Goal: Task Accomplishment & Management: Use online tool/utility

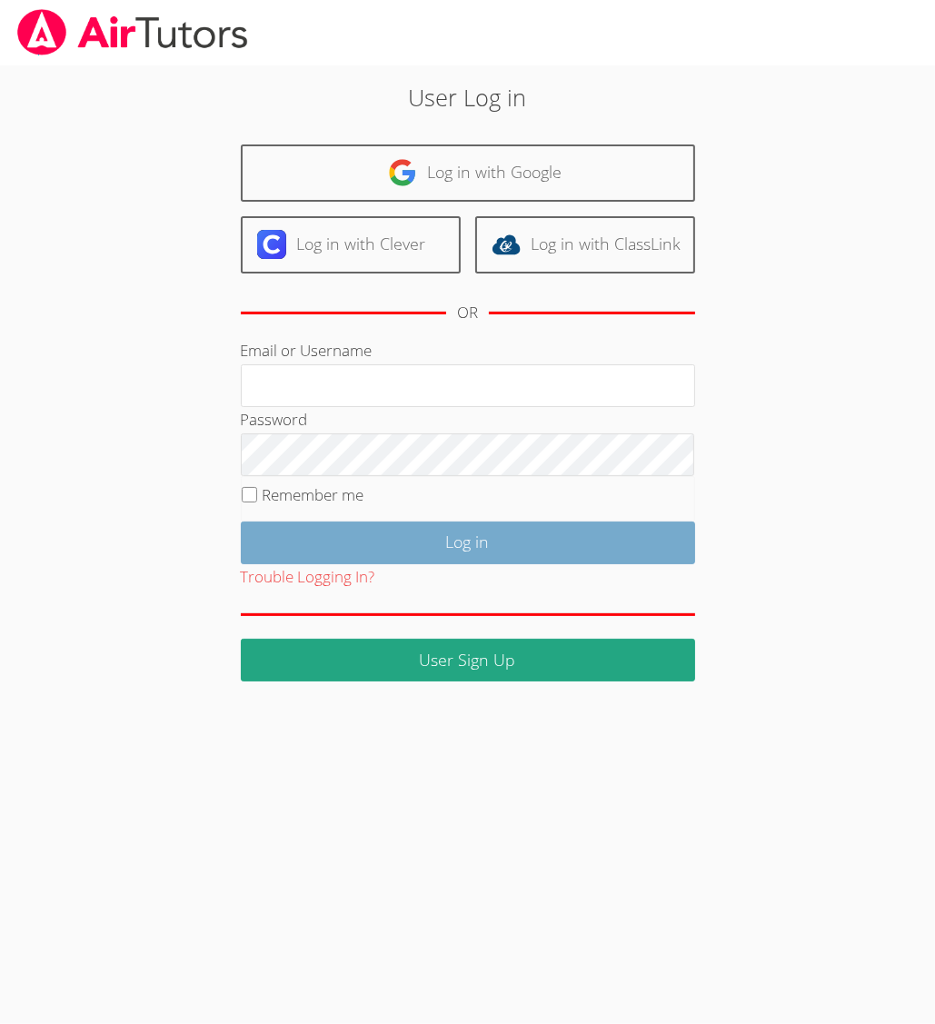
type input "collierhilary@yahoo.com"
click at [418, 533] on input "Log in" at bounding box center [468, 543] width 454 height 43
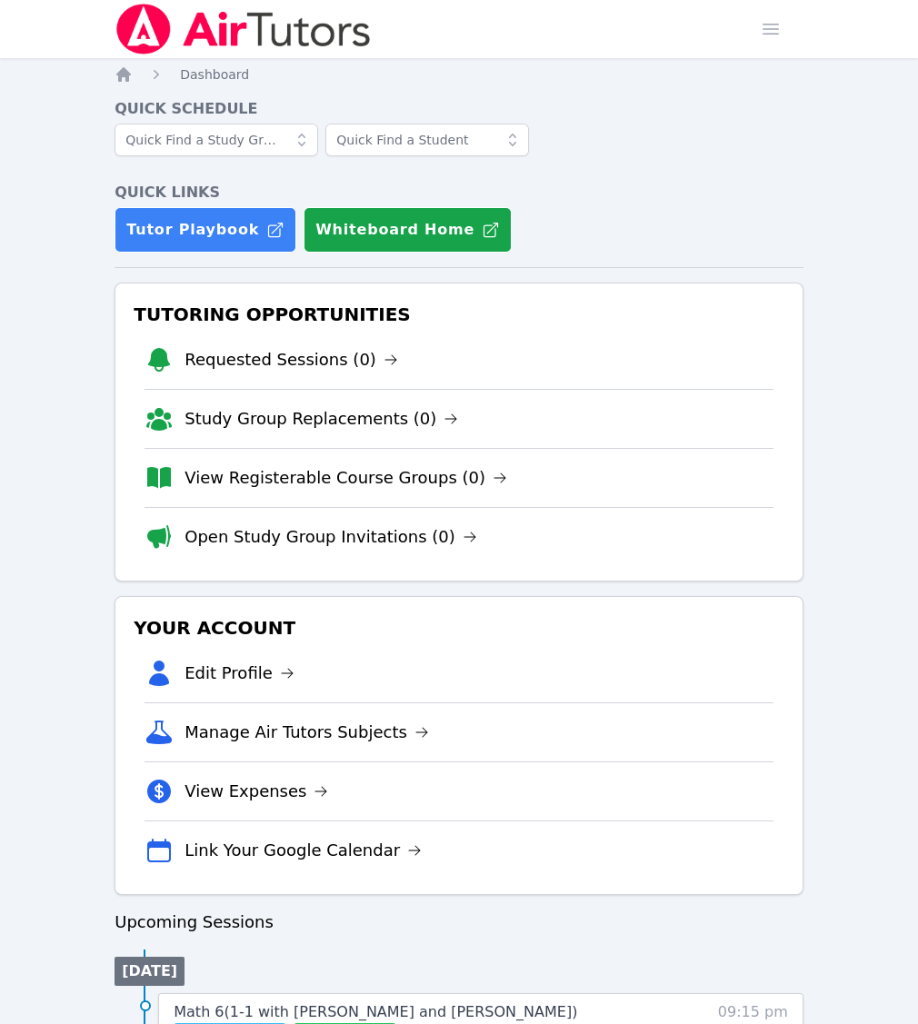
click at [396, 1023] on button "Whiteboard" at bounding box center [345, 1037] width 103 height 29
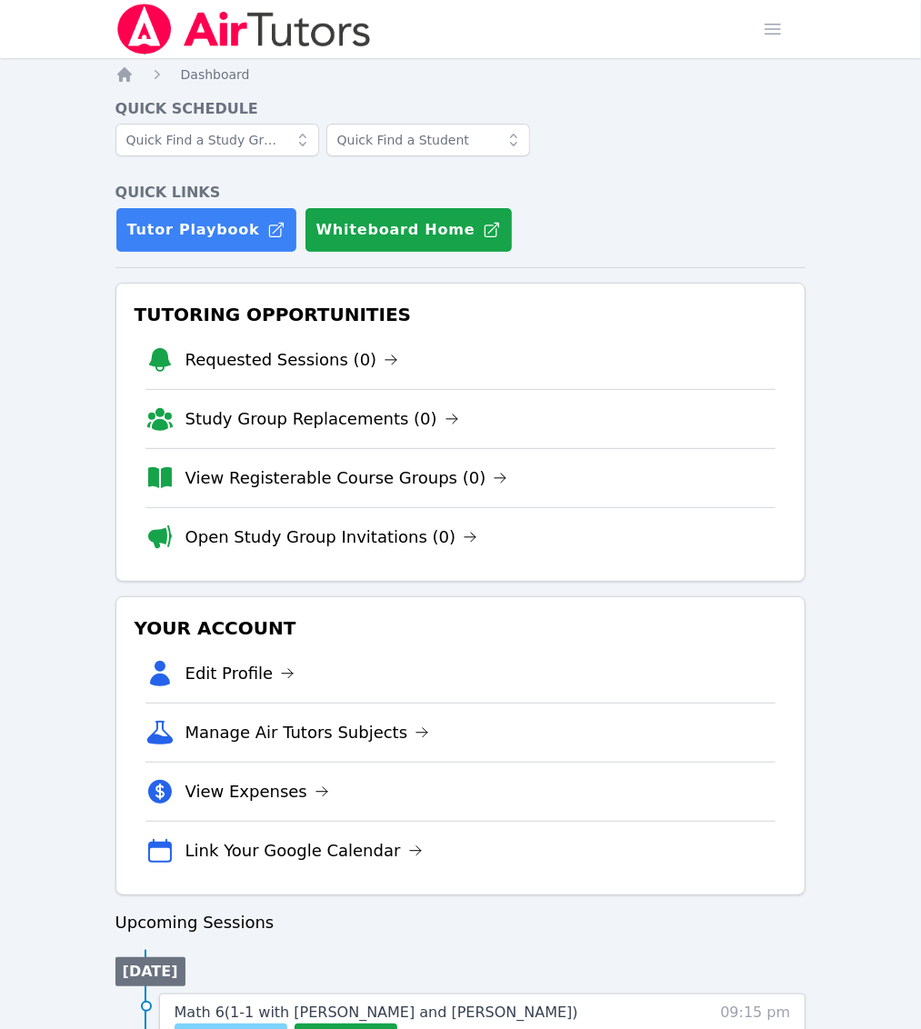
click at [247, 1023] on span "Join Now" at bounding box center [214, 1038] width 65 height 22
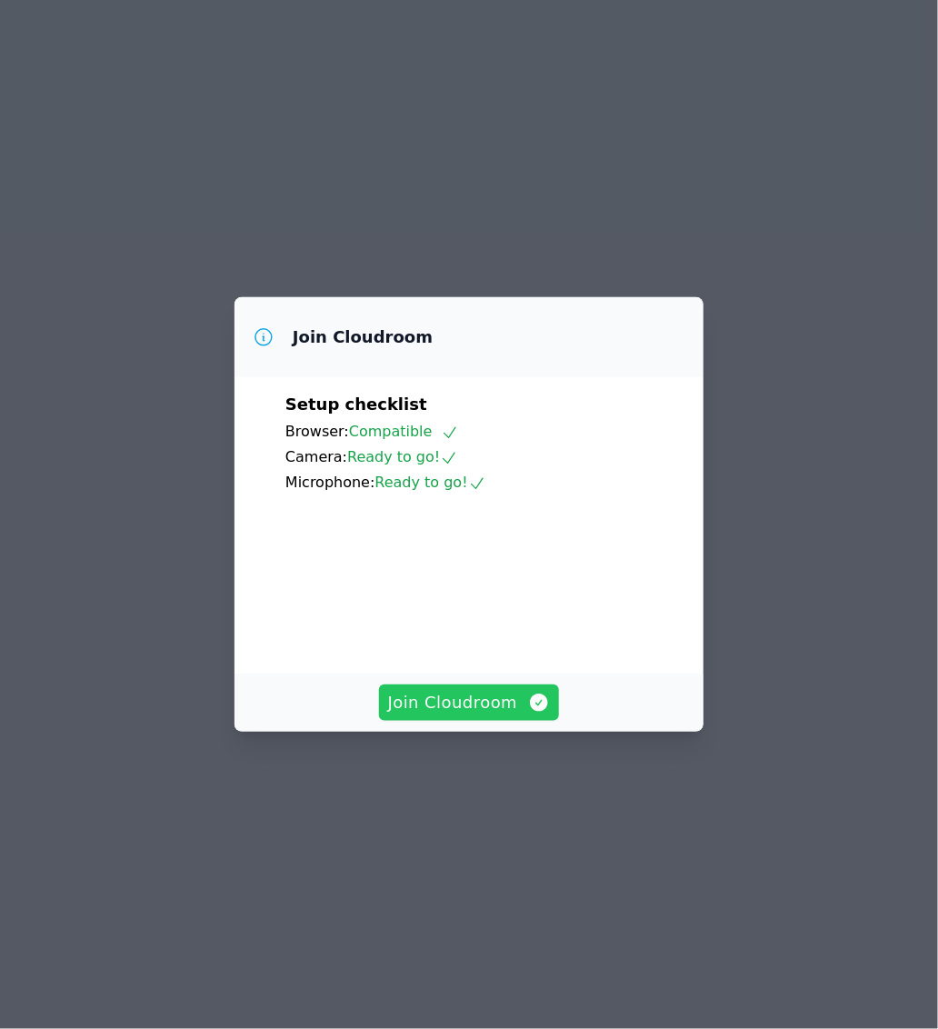
click at [457, 715] on span "Join Cloudroom" at bounding box center [469, 702] width 163 height 25
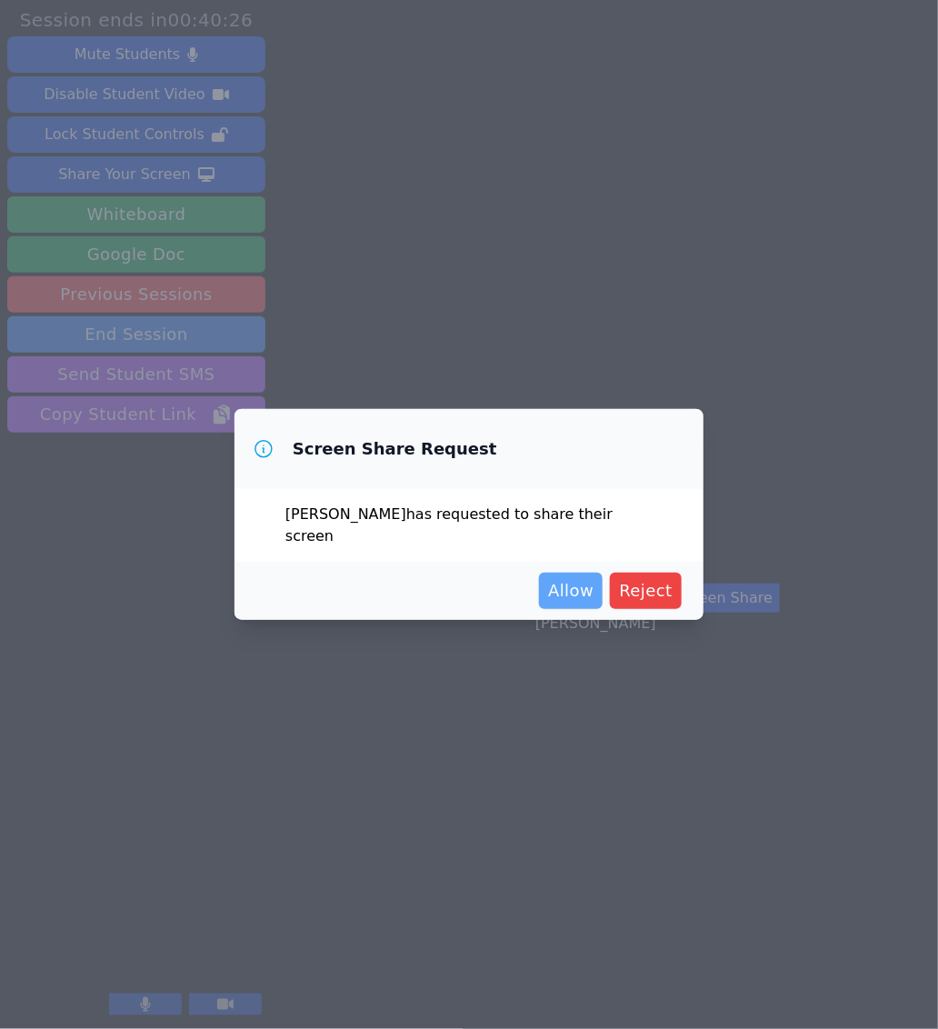
click at [578, 596] on button "Allow" at bounding box center [571, 591] width 64 height 36
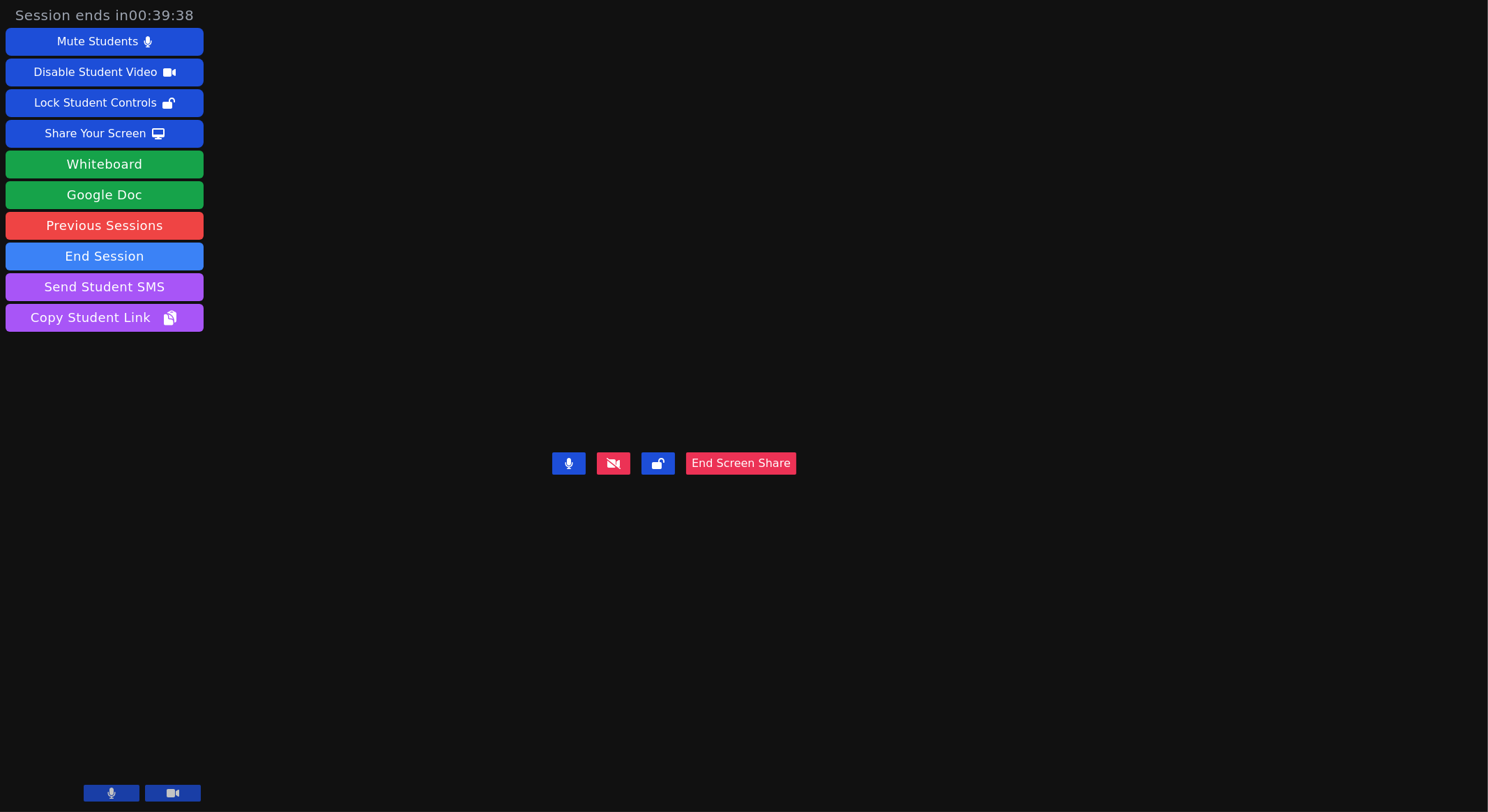
drag, startPoint x: 828, startPoint y: 374, endPoint x: 805, endPoint y: 349, distance: 34.0
click at [719, 349] on video at bounding box center [674, 378] width 209 height 137
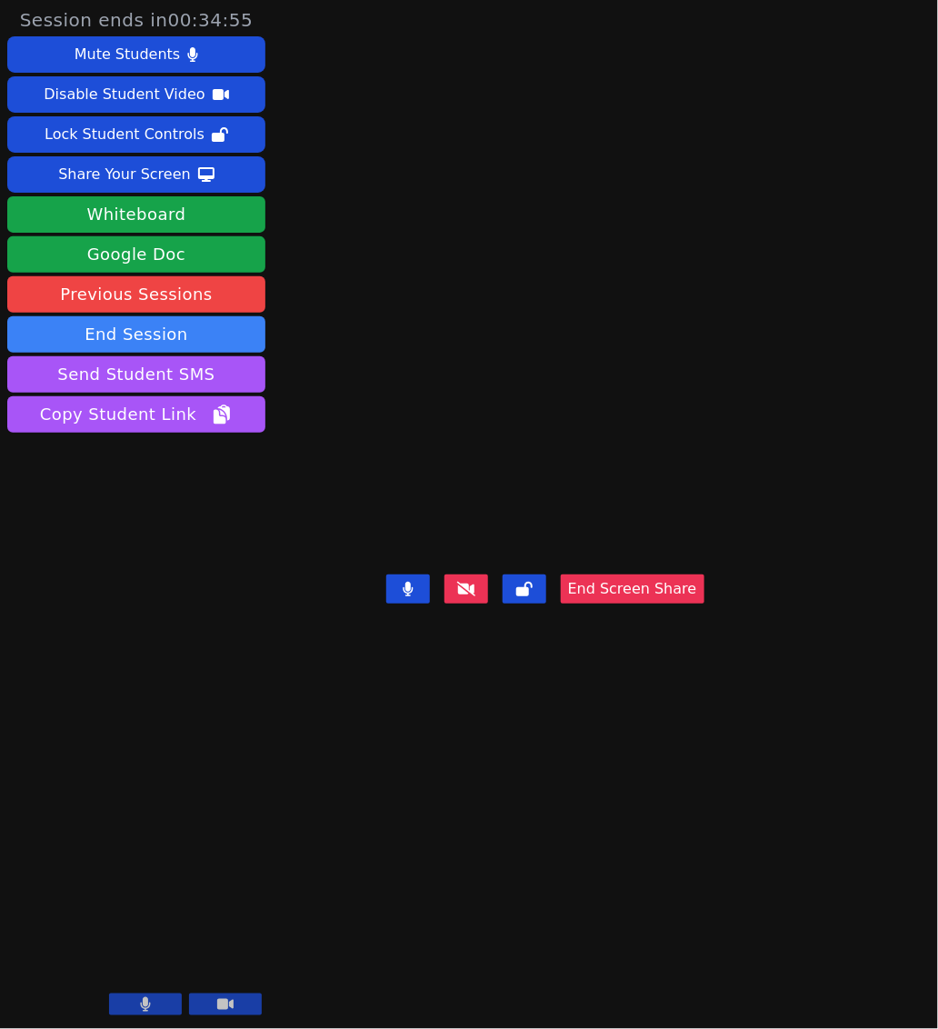
click at [667, 888] on div "[PERSON_NAME] End Screen Share" at bounding box center [545, 514] width 318 height 1029
click at [703, 190] on div "[PERSON_NAME] End Screen Share" at bounding box center [545, 514] width 318 height 1029
click at [704, 224] on div "[PERSON_NAME] End Screen Share" at bounding box center [545, 514] width 318 height 1029
click at [567, 161] on div "[PERSON_NAME] End Screen Share" at bounding box center [545, 514] width 318 height 1029
click at [602, 806] on div "Jacob Carballo End Screen Share" at bounding box center [545, 514] width 318 height 1029
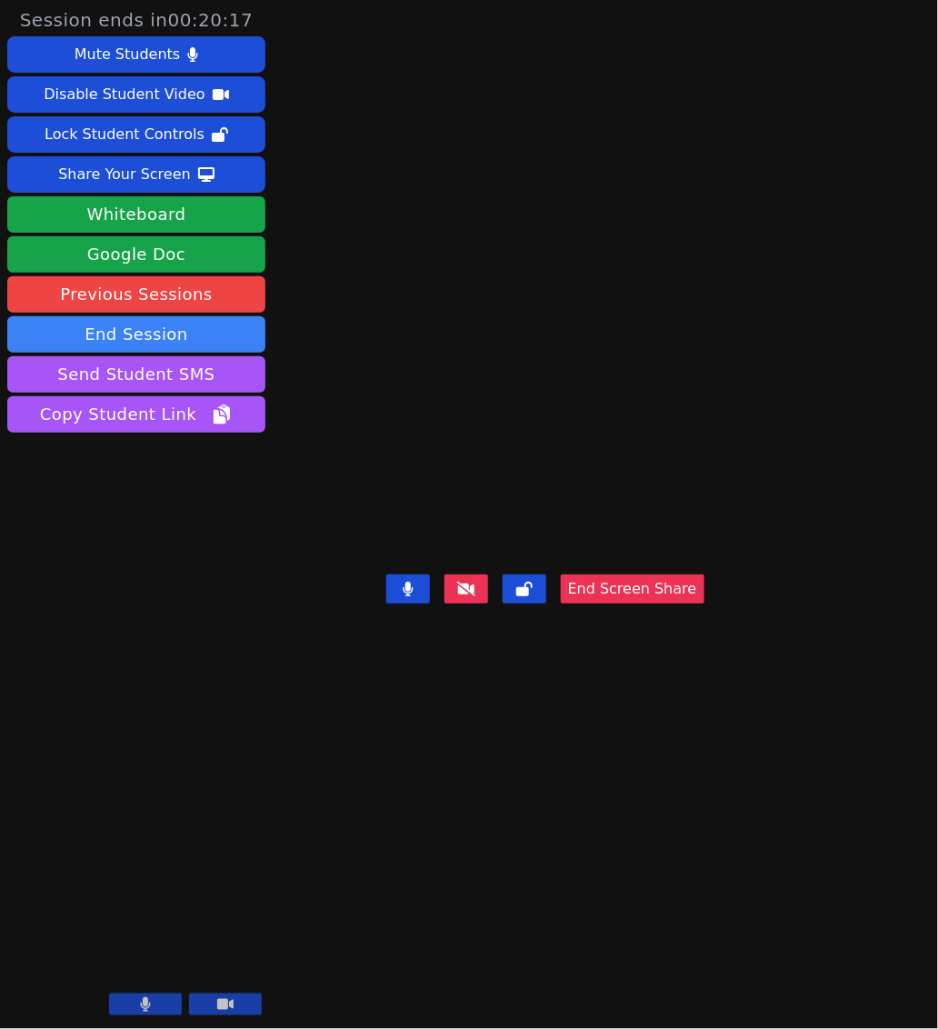
click at [682, 568] on video at bounding box center [545, 478] width 273 height 179
click at [704, 831] on div "Jacob Carballo End Screen Share" at bounding box center [545, 514] width 318 height 1029
click at [681, 603] on button "End Screen Share" at bounding box center [633, 588] width 144 height 29
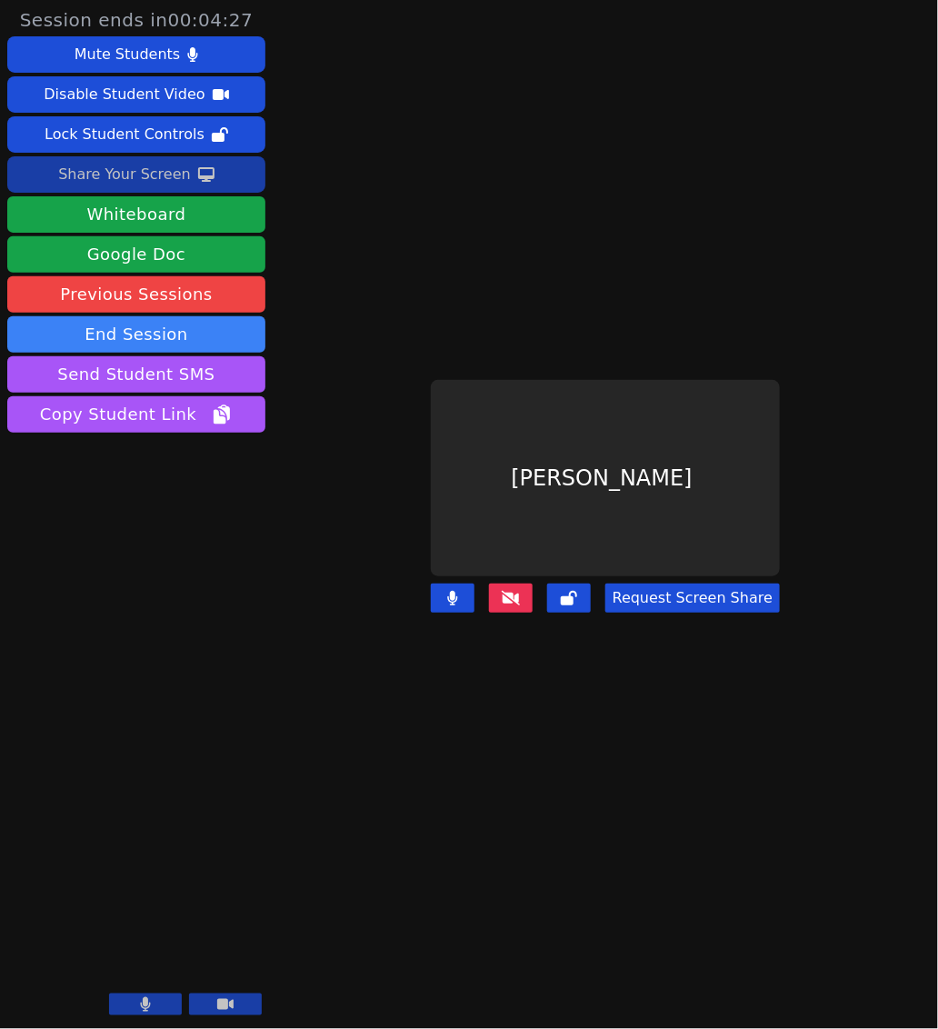
click at [146, 185] on div "Share Your Screen" at bounding box center [124, 174] width 133 height 29
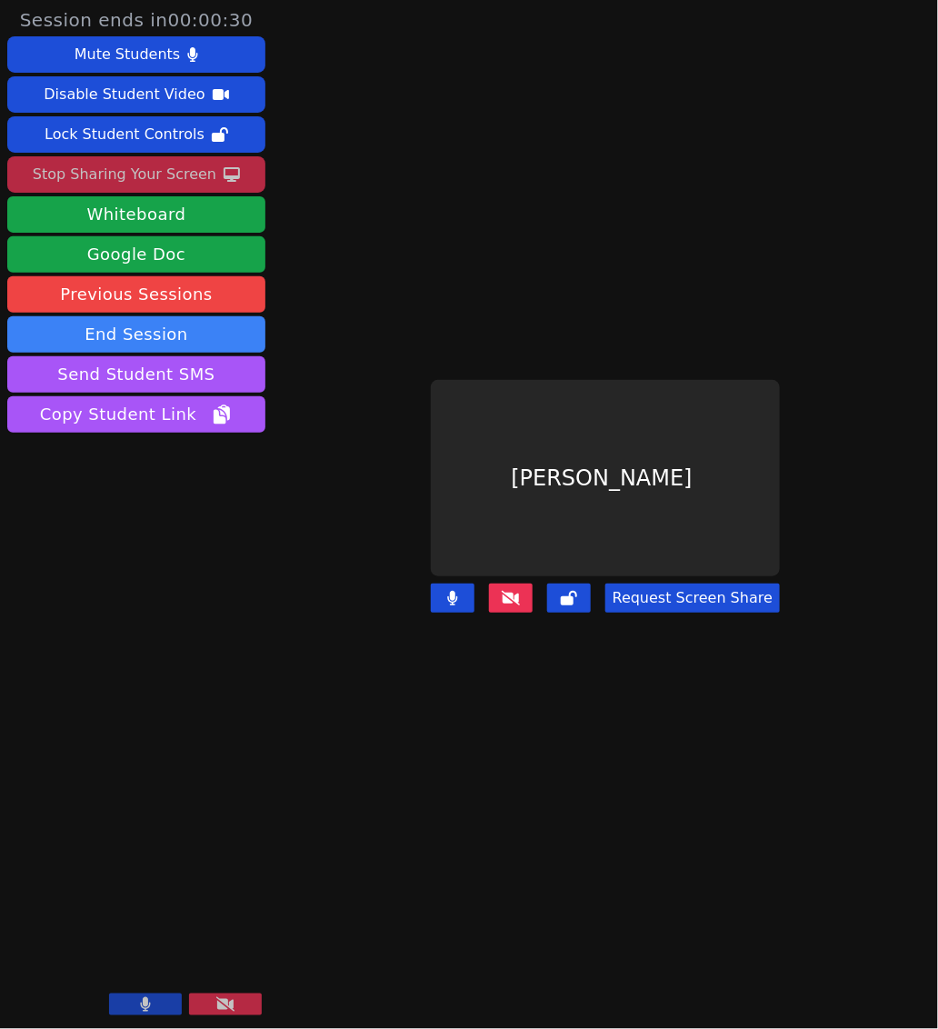
click at [155, 178] on div "Stop Sharing Your Screen" at bounding box center [125, 174] width 184 height 29
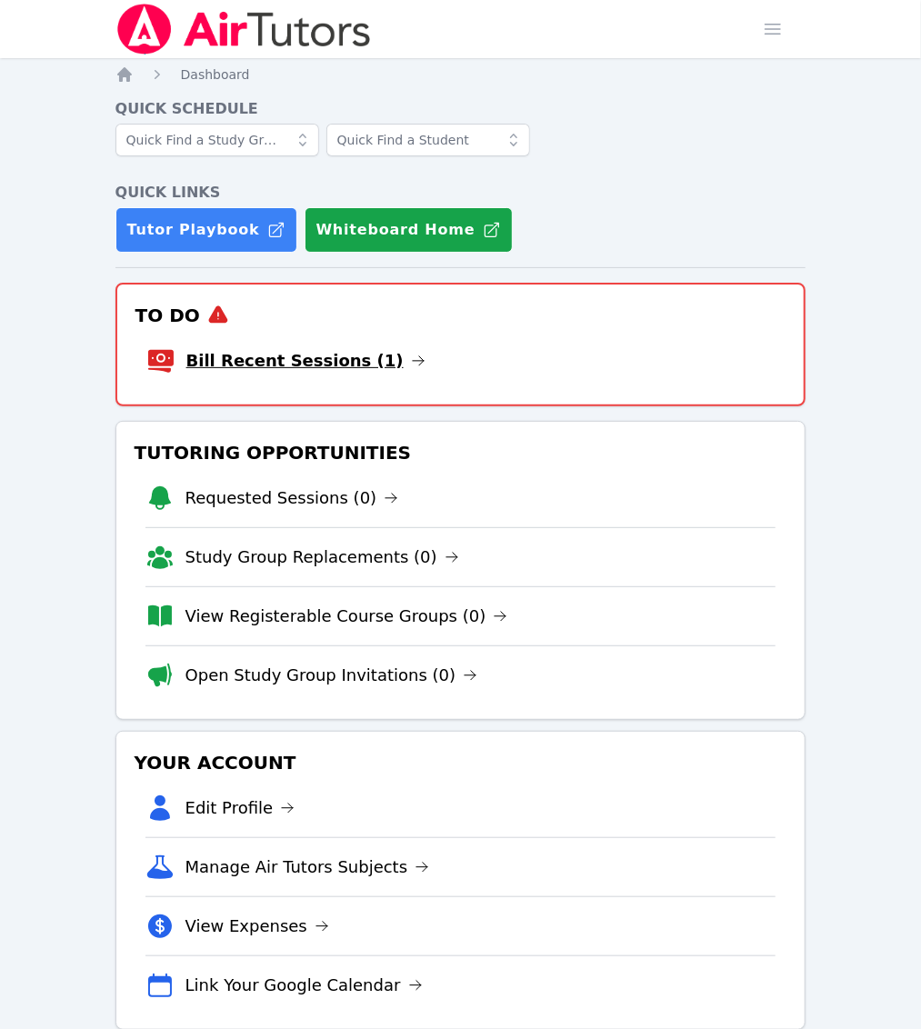
click at [220, 348] on link "Bill Recent Sessions (1)" at bounding box center [305, 360] width 239 height 25
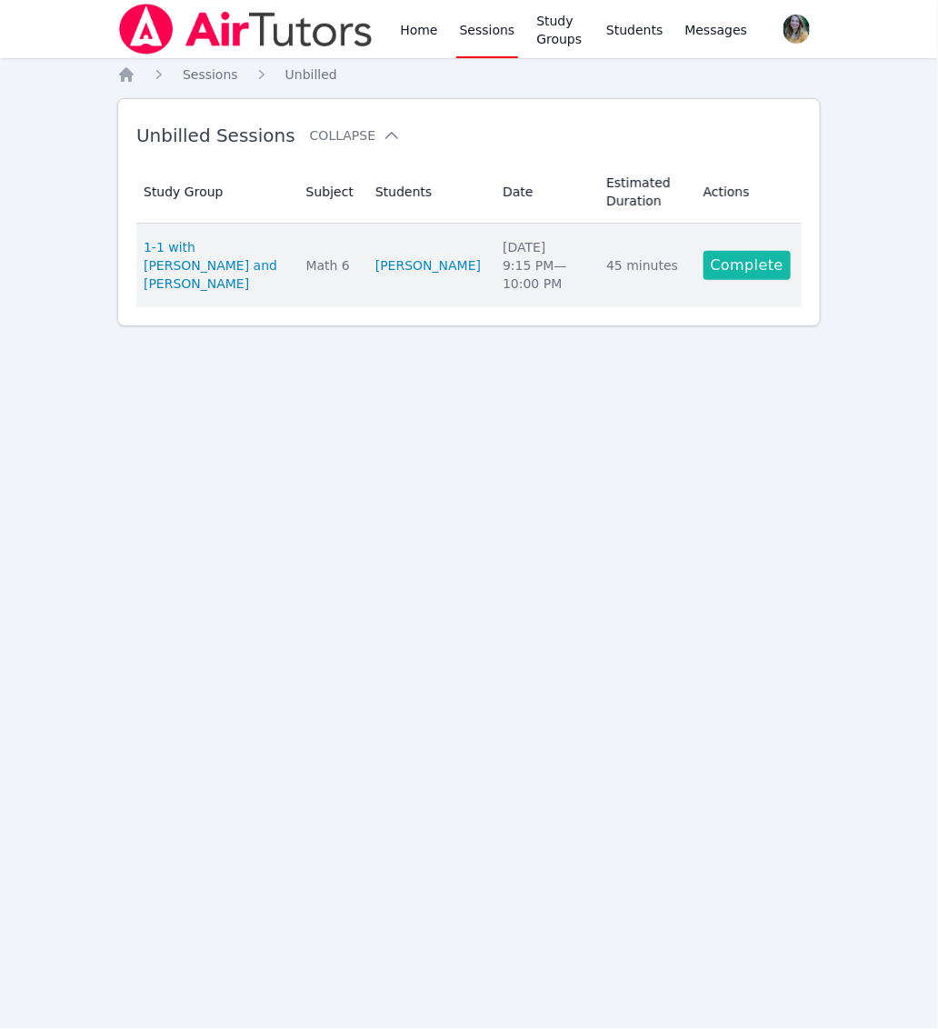
click at [753, 258] on link "Complete" at bounding box center [746, 265] width 87 height 29
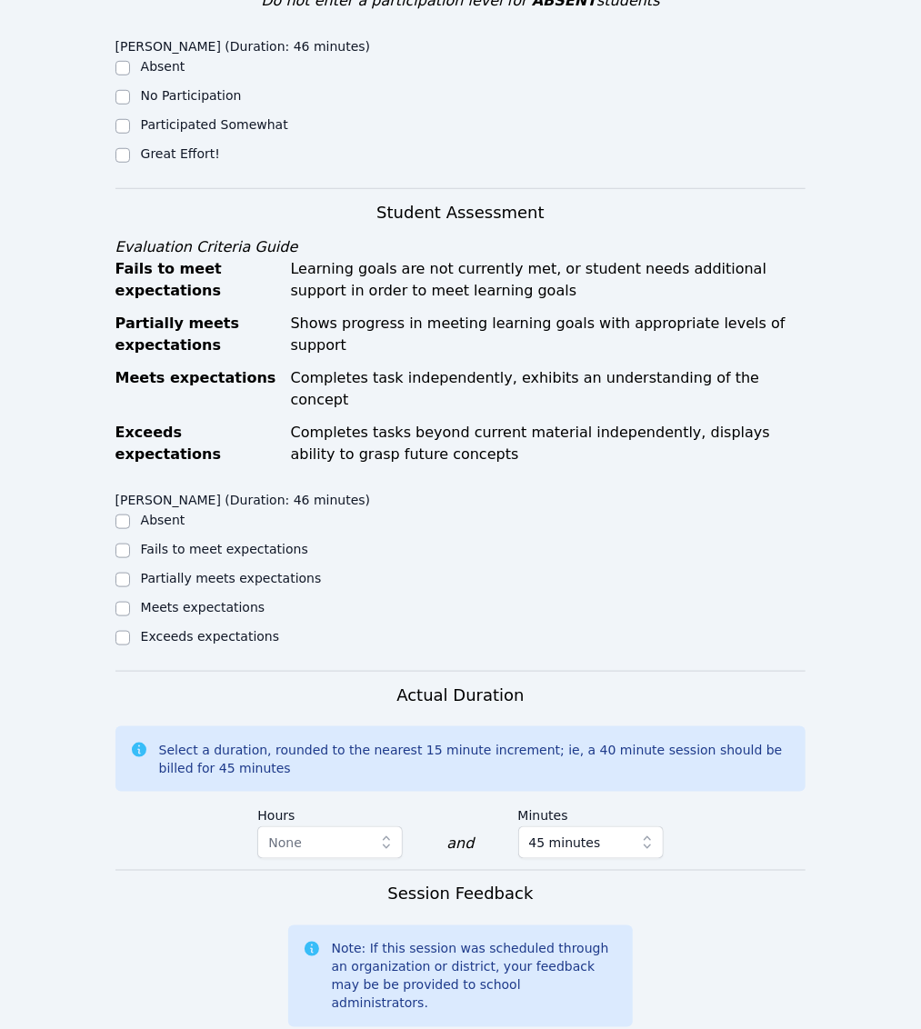
scroll to position [499, 0]
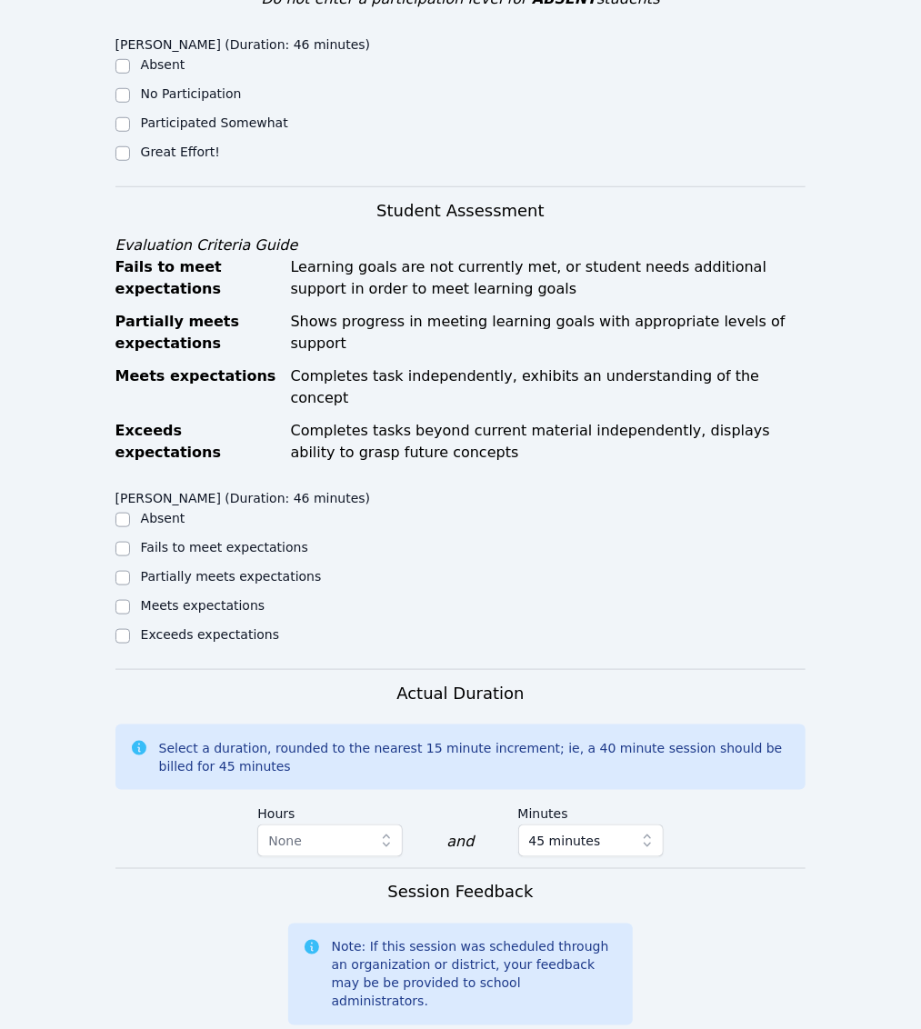
click at [175, 159] on label "Great Effort!" at bounding box center [180, 152] width 79 height 15
click at [130, 161] on input "Great Effort!" at bounding box center [122, 153] width 15 height 15
checkbox input "true"
click at [163, 613] on label "Meets expectations" at bounding box center [203, 605] width 125 height 15
click at [130, 614] on input "Meets expectations" at bounding box center [122, 607] width 15 height 15
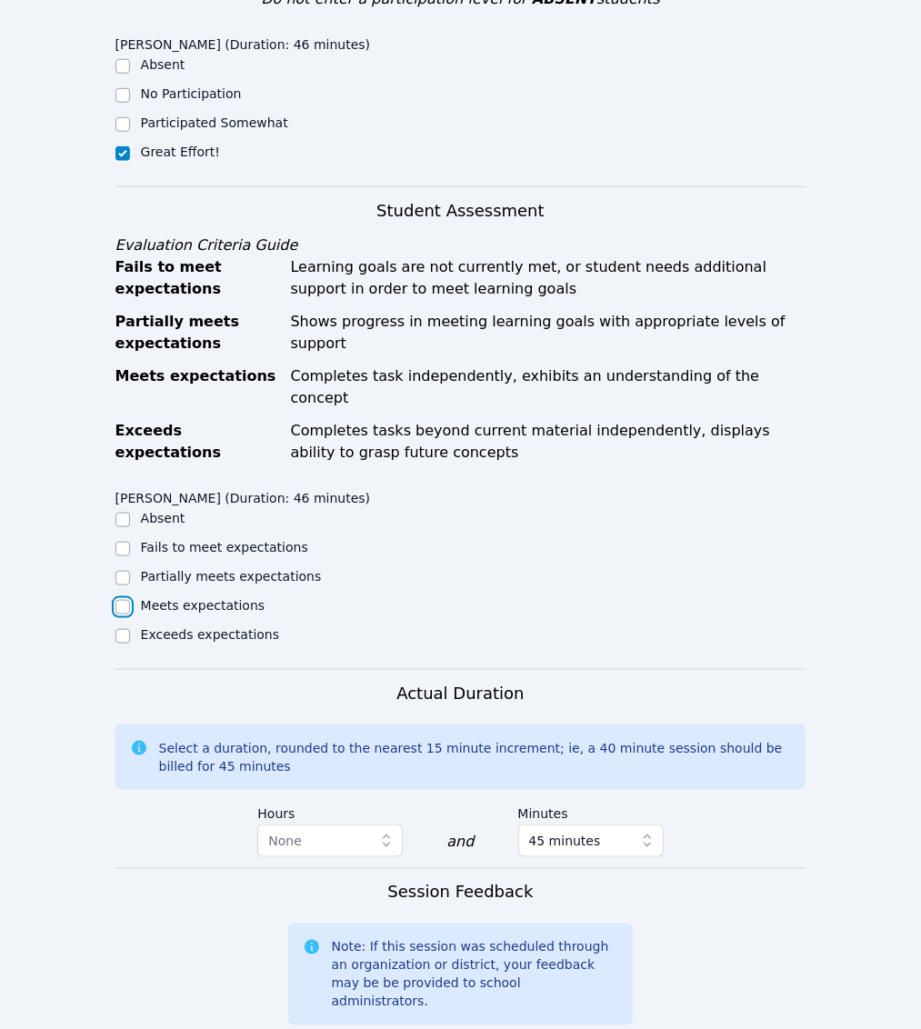
checkbox input "true"
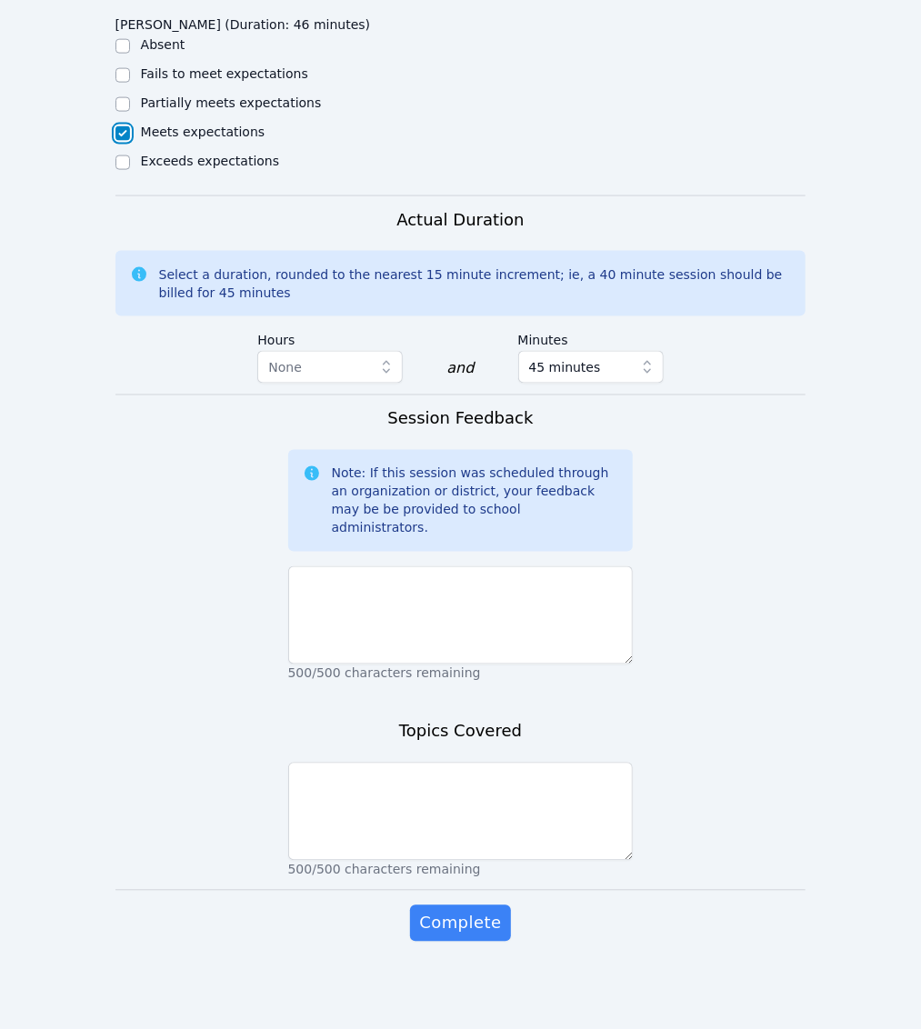
scroll to position [1067, 0]
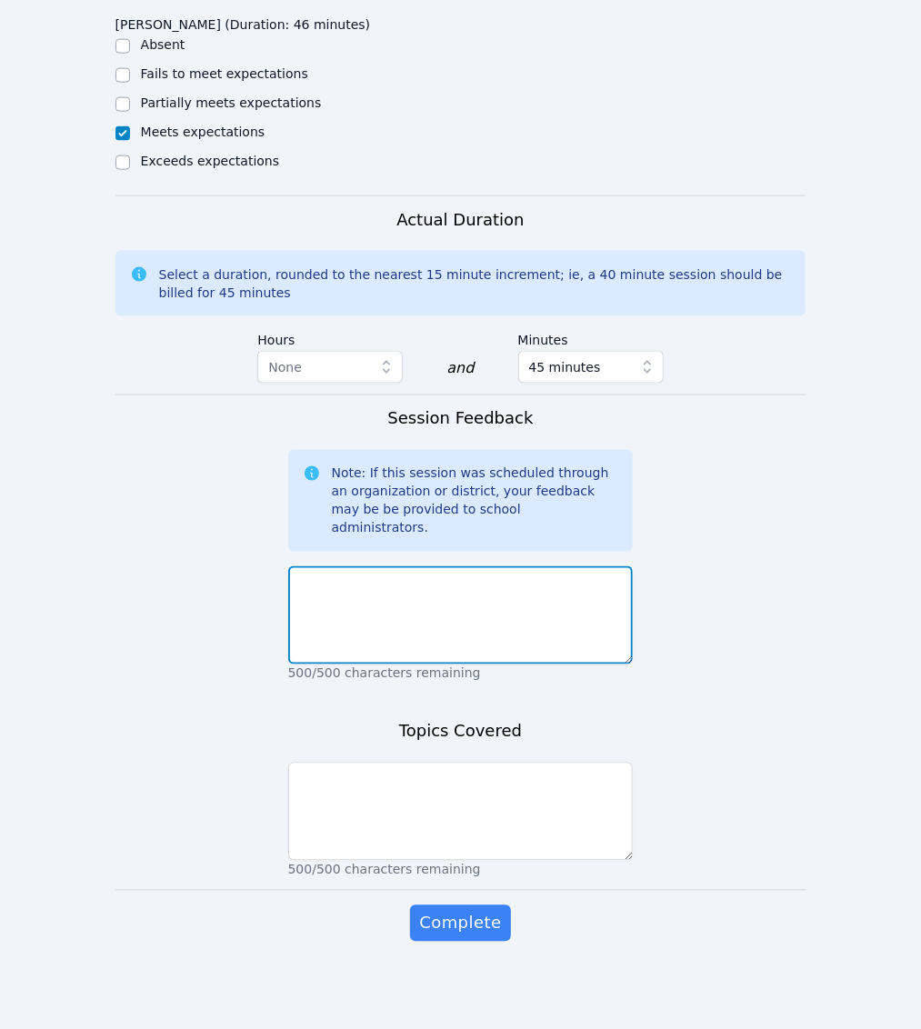
click at [364, 664] on textarea at bounding box center [460, 615] width 345 height 98
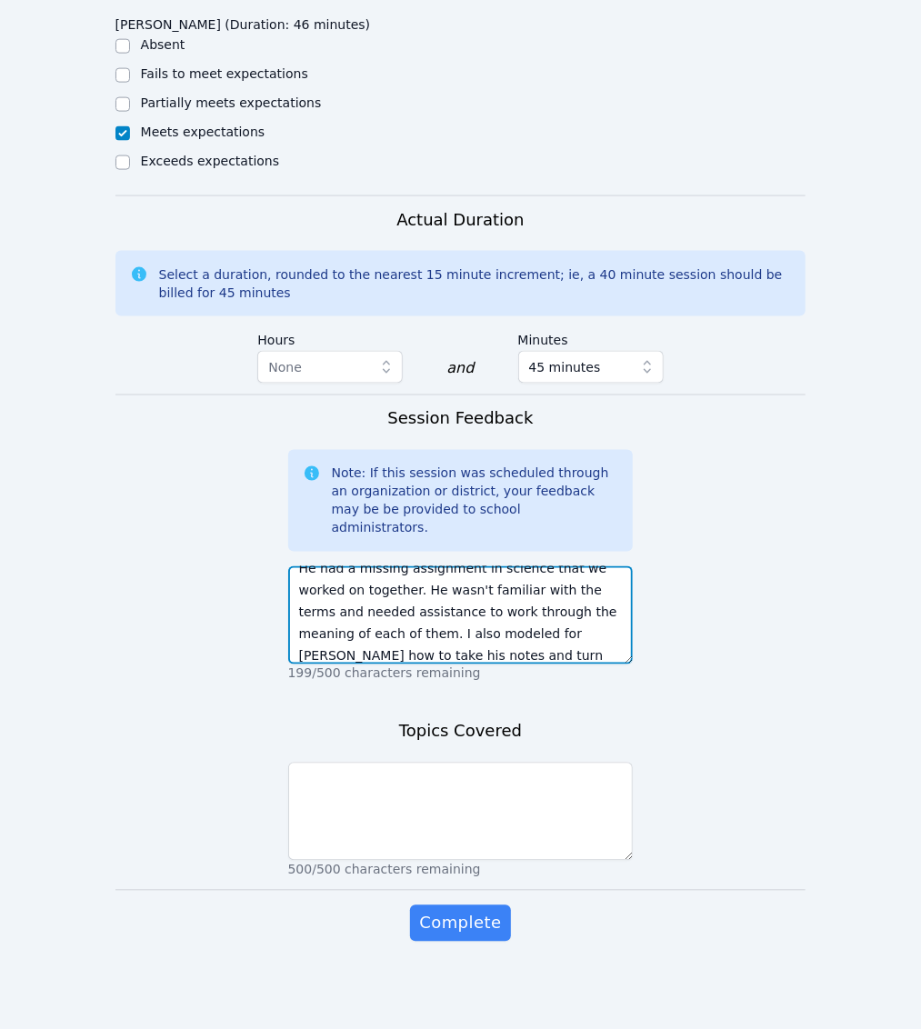
scroll to position [57, 0]
type textarea "It was great to see [PERSON_NAME] this evening. He had a missing assignment in …"
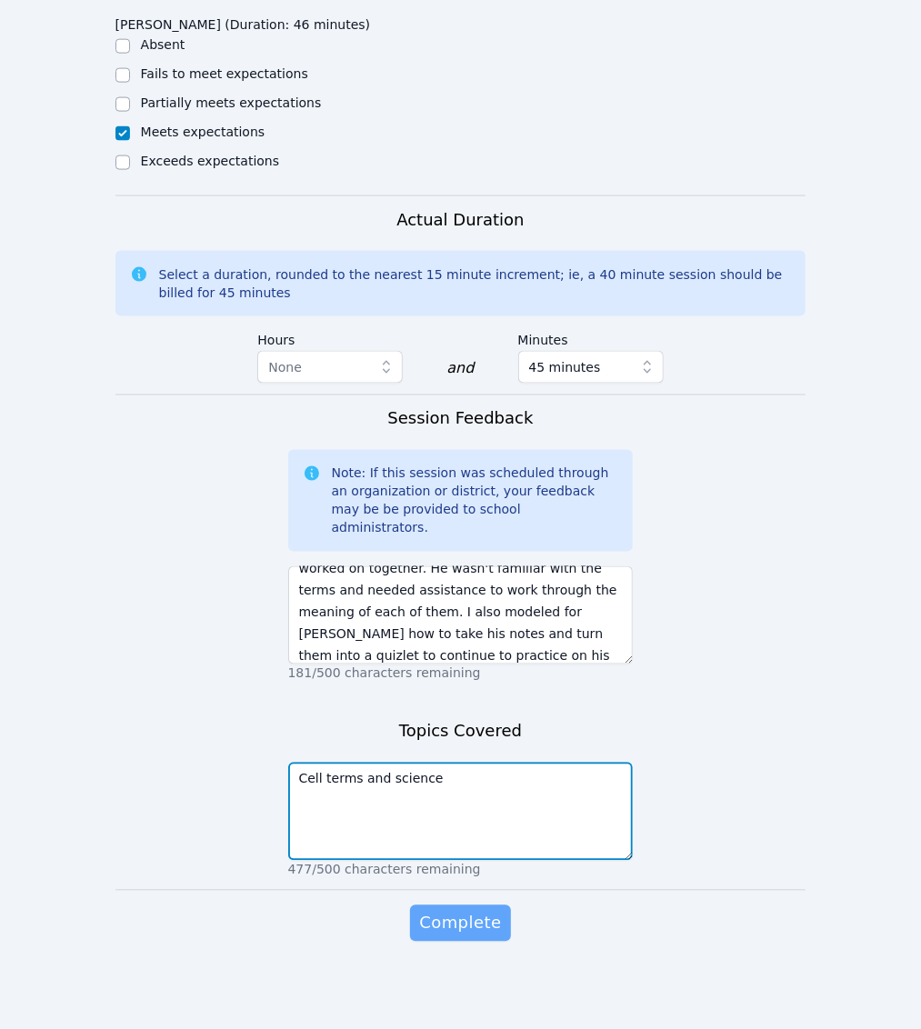
type textarea "Cell terms and science"
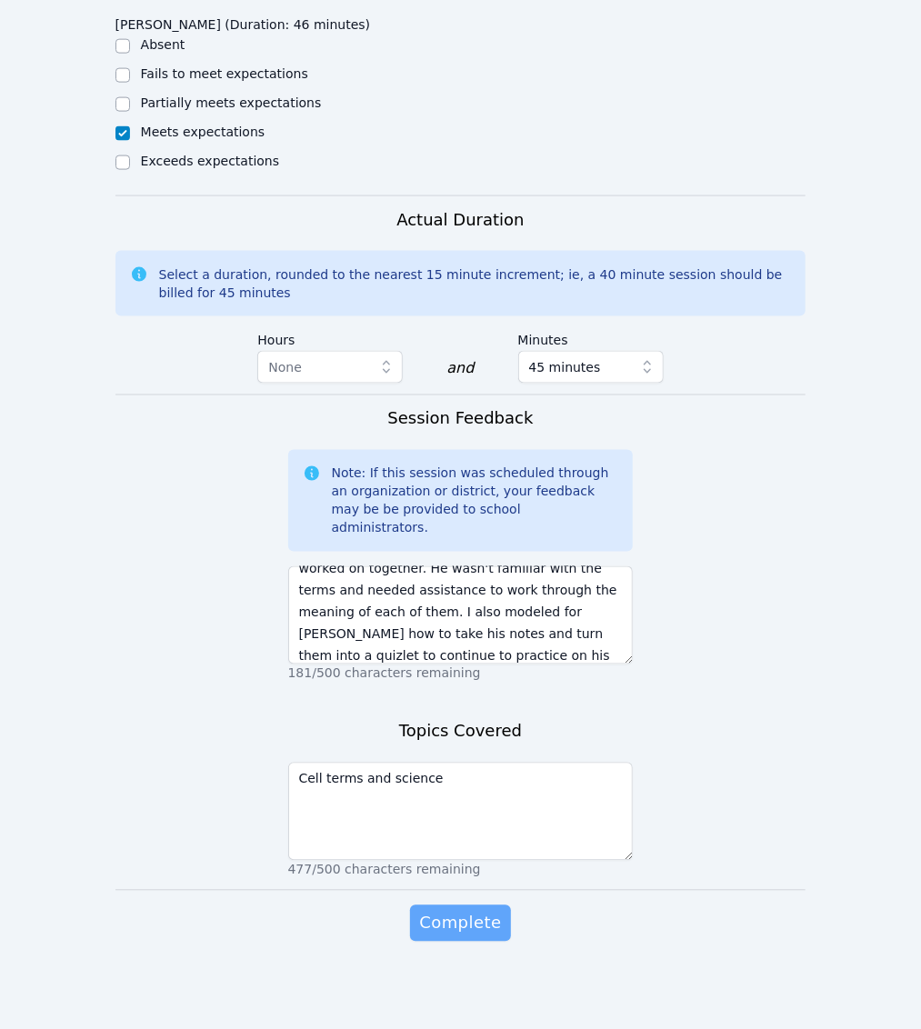
click at [472, 936] on span "Complete" at bounding box center [460, 923] width 82 height 25
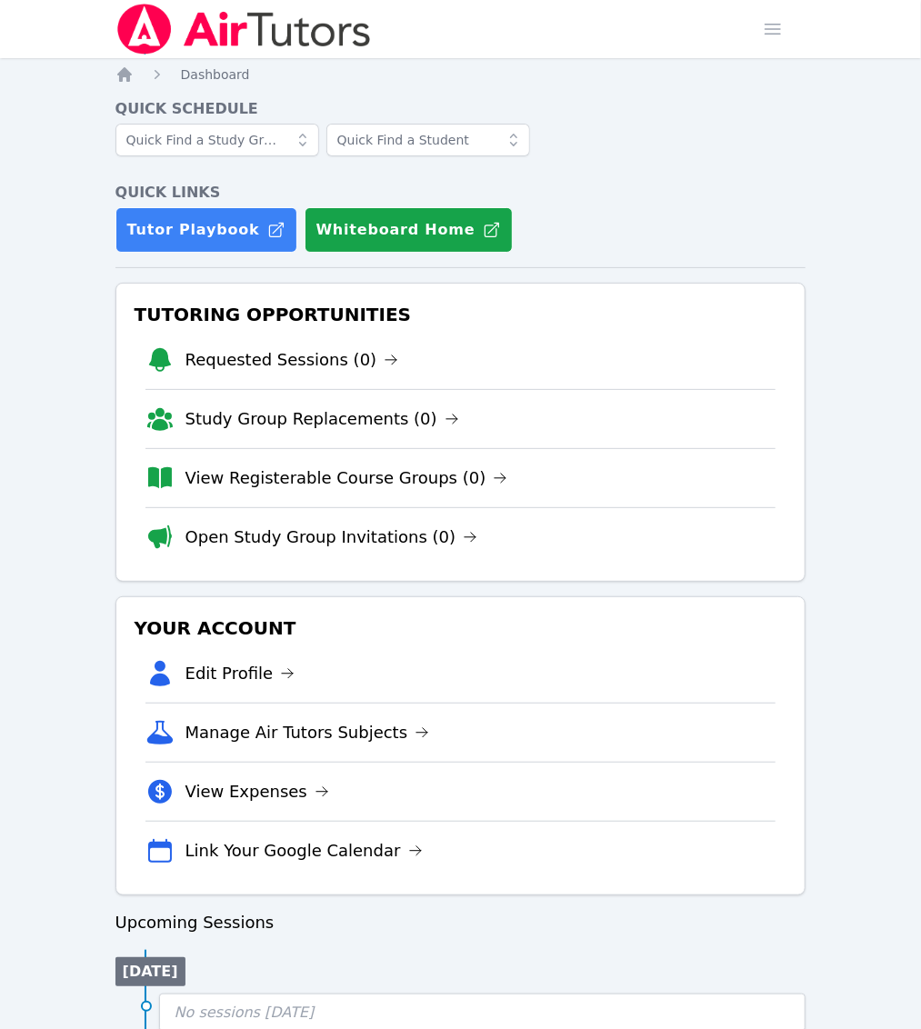
click at [236, 30] on img at bounding box center [243, 29] width 257 height 51
click at [0, 0] on link "Home" at bounding box center [0, 0] width 0 height 0
click at [0, 0] on link "Sessions" at bounding box center [0, 0] width 0 height 0
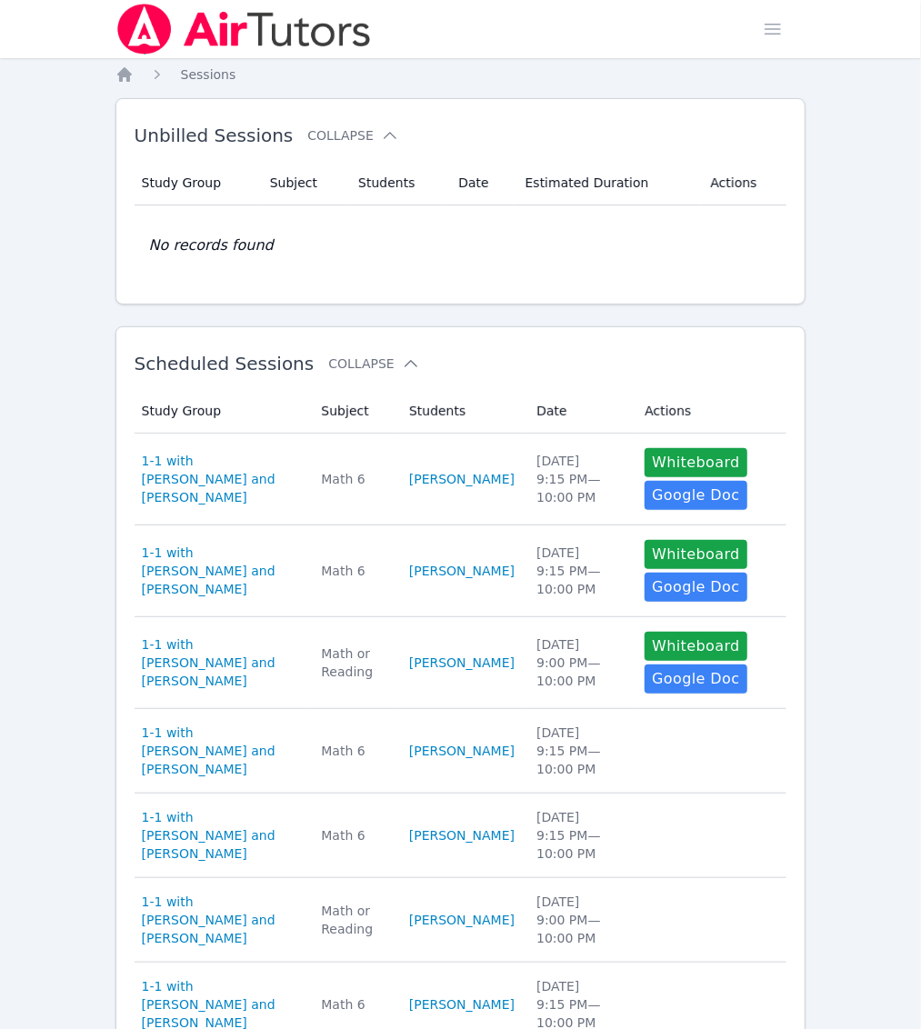
drag, startPoint x: 389, startPoint y: 30, endPoint x: 417, endPoint y: 33, distance: 28.3
click at [373, 33] on div "Home Sessions Study Groups Students Messages" at bounding box center [243, 29] width 257 height 58
click at [0, 0] on link "Home" at bounding box center [0, 0] width 0 height 0
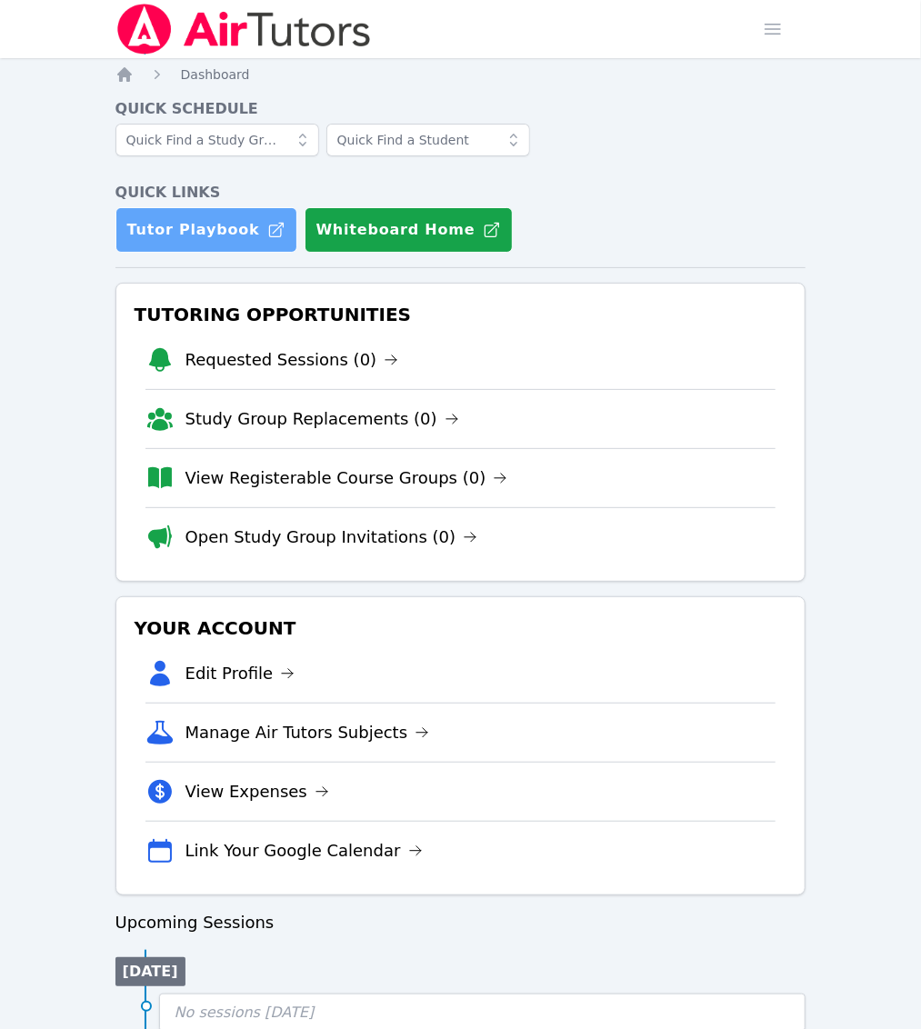
click at [297, 207] on link "Tutor Playbook" at bounding box center [206, 229] width 182 height 45
